Goal: Information Seeking & Learning: Understand process/instructions

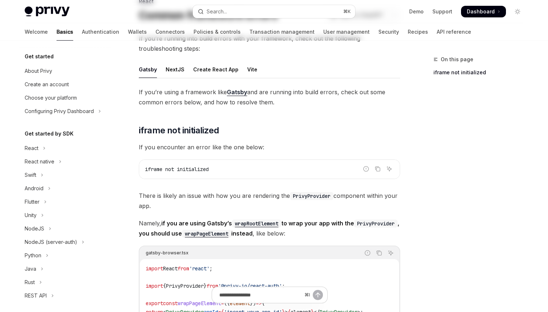
scroll to position [172, 0]
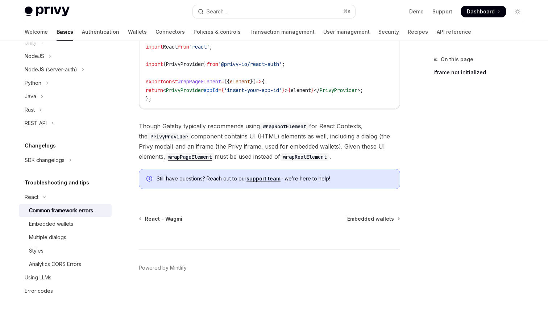
drag, startPoint x: 249, startPoint y: 95, endPoint x: 245, endPoint y: 112, distance: 17.7
click at [247, 106] on div "import React from 'react' ; import { PrivyProvider } from '@privy-io/react-auth…" at bounding box center [269, 72] width 259 height 71
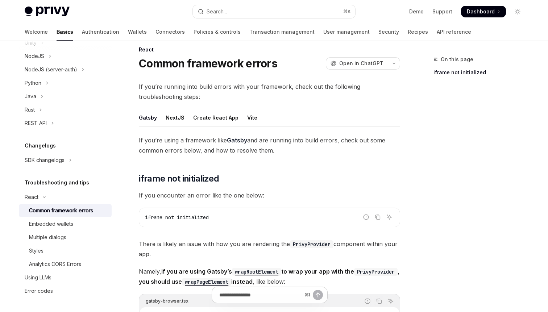
scroll to position [0, 0]
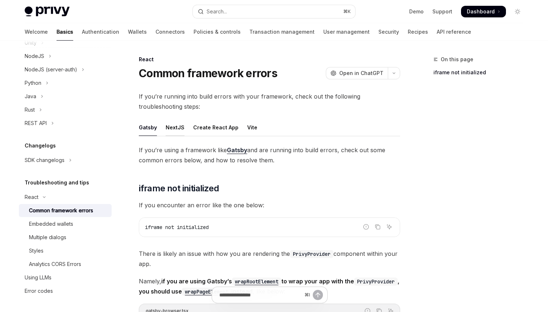
click at [172, 133] on div "NextJS" at bounding box center [175, 127] width 19 height 17
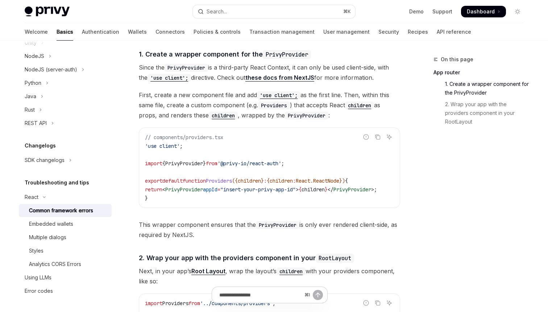
scroll to position [184, 0]
click at [394, 205] on div "// components/providers.tsx 'use client' ; import { PrivyProvider } from '@priv…" at bounding box center [269, 168] width 260 height 80
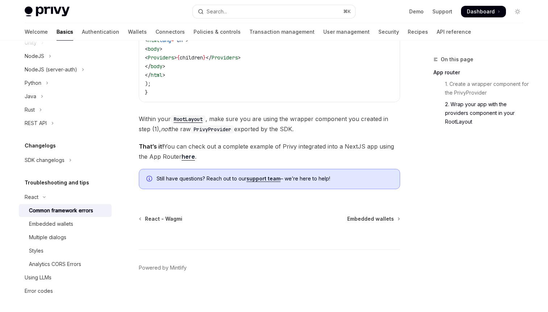
scroll to position [485, 0]
click at [63, 255] on div "Styles" at bounding box center [68, 250] width 78 height 9
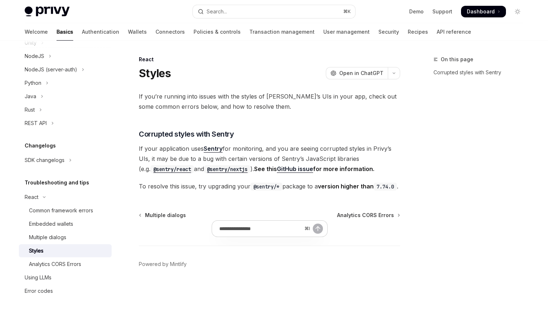
scroll to position [7, 0]
click at [325, 143] on span "If your application uses Sentry for monitoring, and you are seeing corrupted st…" at bounding box center [269, 158] width 261 height 30
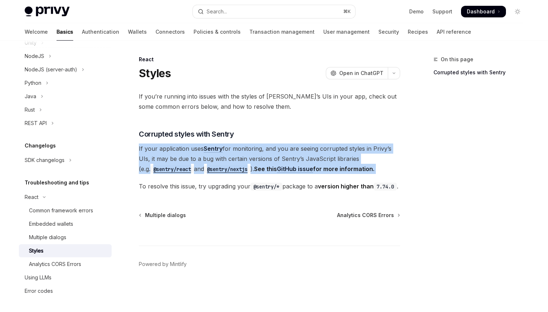
click at [325, 143] on span "If your application uses Sentry for monitoring, and you are seeing corrupted st…" at bounding box center [269, 158] width 261 height 30
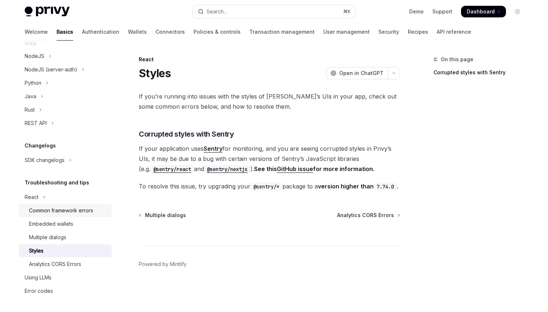
click at [106, 210] on div "Common framework errors" at bounding box center [68, 210] width 78 height 9
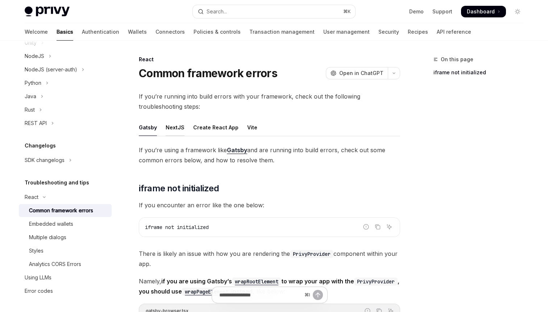
click at [180, 131] on div "NextJS" at bounding box center [175, 127] width 19 height 17
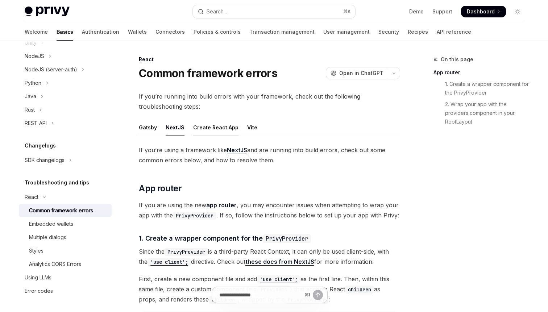
click at [226, 122] on div "Create React App" at bounding box center [215, 127] width 45 height 17
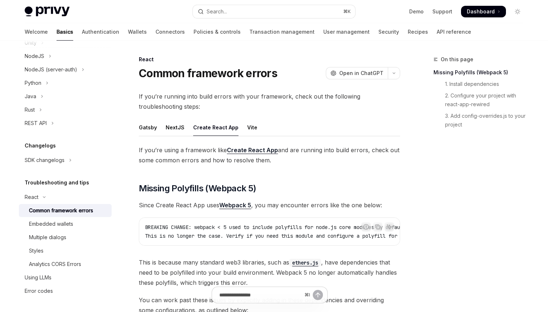
click at [260, 135] on ul "Gatsby NextJS Create React App Vite" at bounding box center [269, 127] width 261 height 17
click at [174, 125] on div "NextJS" at bounding box center [175, 127] width 19 height 17
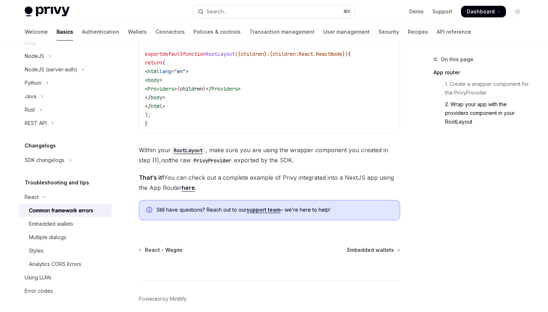
scroll to position [485, 0]
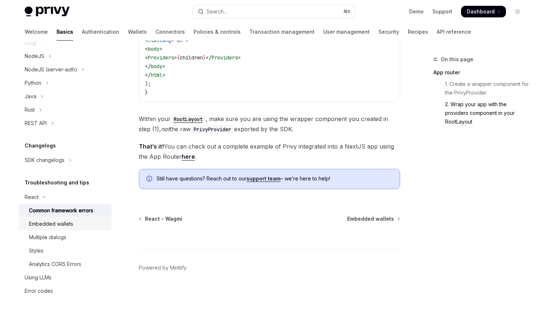
click at [95, 226] on div "Embedded wallets" at bounding box center [68, 224] width 78 height 9
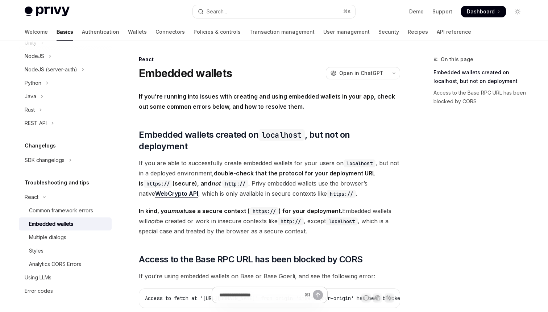
click at [283, 217] on code "http://" at bounding box center [290, 221] width 26 height 8
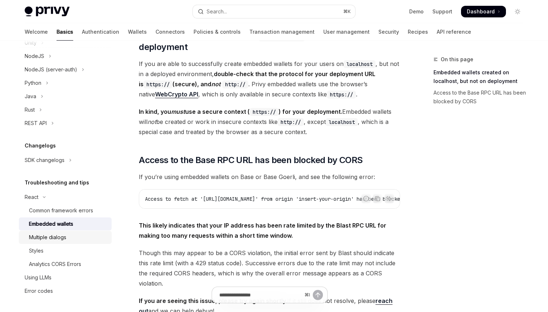
scroll to position [100, 0]
click at [57, 241] on div "Multiple dialogs" at bounding box center [47, 237] width 37 height 9
type textarea "*"
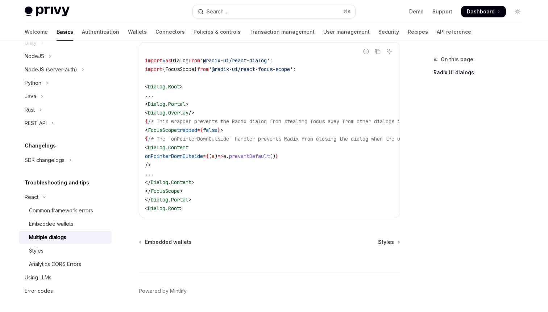
scroll to position [358, 0]
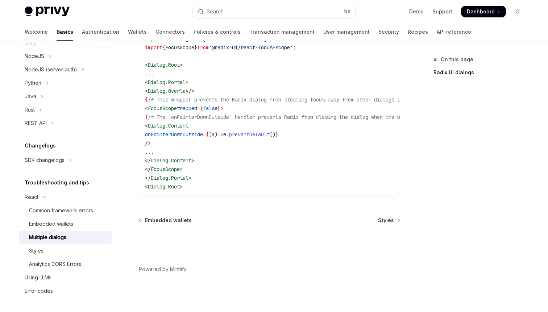
click at [203, 136] on span "onPointerDownOutside" at bounding box center [174, 134] width 58 height 7
copy span "onPointerDownOutside"
click at [197, 109] on span "trapped" at bounding box center [187, 108] width 20 height 7
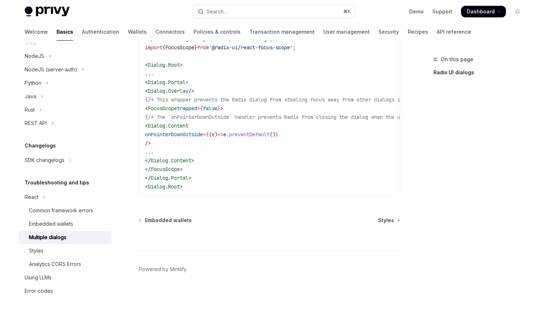
copy span "trapped"
click at [377, 140] on code "import * as Dialog from '@radix-ui/react-dialog' ; import { FocusScope } from '…" at bounding box center [314, 108] width 339 height 165
click at [270, 89] on code "import * as Dialog from '@radix-ui/react-dialog' ; import { FocusScope } from '…" at bounding box center [314, 108] width 339 height 165
click at [298, 102] on span "/* This wrapper prevents the Radix dialog from stealing focus away from other d…" at bounding box center [294, 99] width 293 height 7
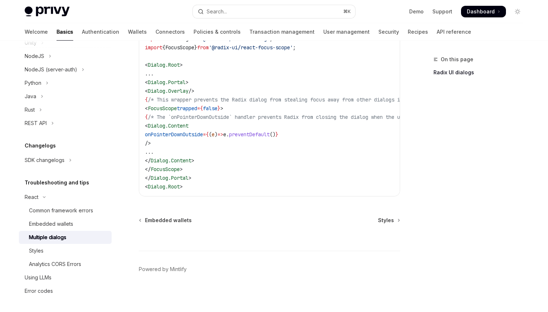
click at [298, 102] on span "/* This wrapper prevents the Radix dialog from stealing focus away from other d…" at bounding box center [294, 99] width 293 height 7
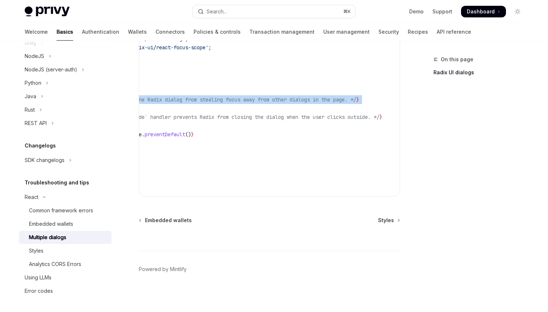
scroll to position [0, 0]
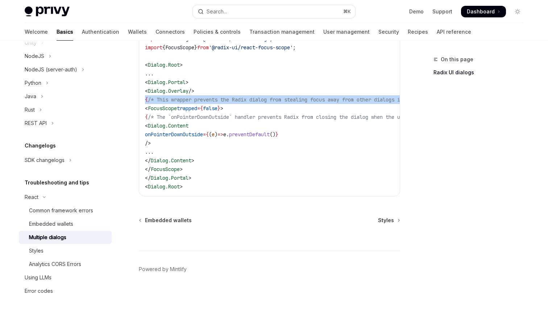
click at [325, 120] on span "/* The `onPointerDownOutside` handler prevents Radix from closing the dialog wh…" at bounding box center [306, 117] width 316 height 7
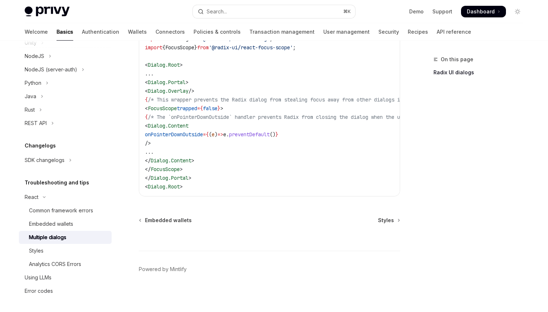
click at [325, 120] on span "/* The `onPointerDownOutside` handler prevents Radix from closing the dialog wh…" at bounding box center [306, 117] width 316 height 7
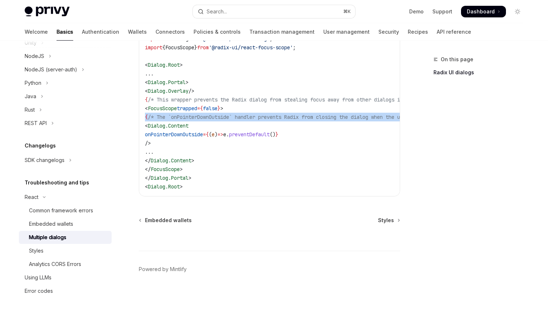
click at [195, 116] on span "/* The `onPointerDownOutside` handler prevents Radix from closing the dialog wh…" at bounding box center [306, 117] width 316 height 7
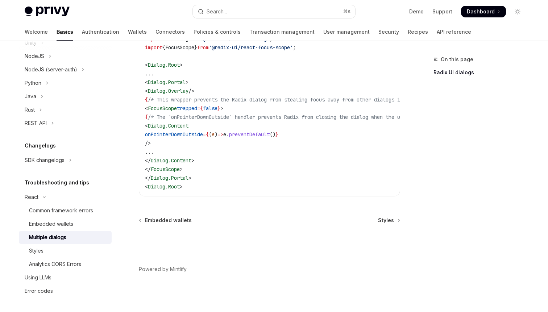
click at [195, 116] on span "/* The `onPointerDownOutside` handler prevents Radix from closing the dialog wh…" at bounding box center [306, 117] width 316 height 7
click at [243, 141] on code "import * as Dialog from '@radix-ui/react-dialog' ; import { FocusScope } from '…" at bounding box center [314, 108] width 339 height 165
click at [209, 136] on span "{" at bounding box center [207, 134] width 3 height 7
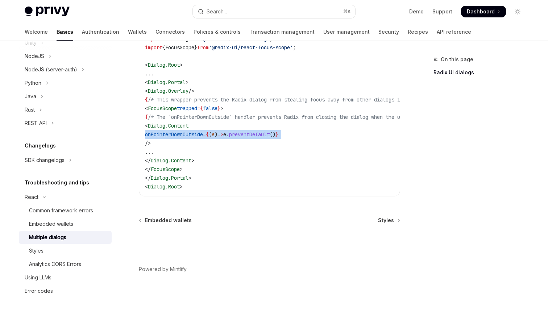
copy code "onPointerDownOutside = { ( e ) => e . preventDefault () }"
